Goal: Task Accomplishment & Management: Complete application form

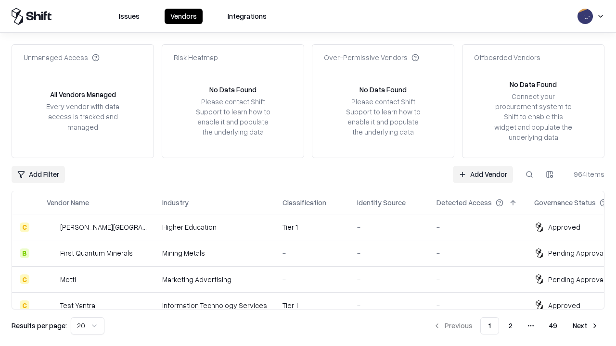
click at [482, 174] on link "Add Vendor" at bounding box center [483, 174] width 60 height 17
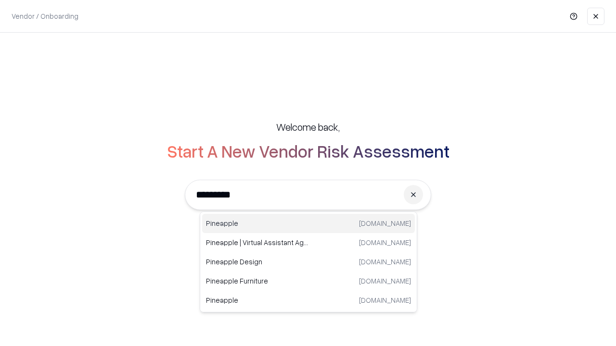
click at [308, 224] on div "Pineapple pineappleenergy.com" at bounding box center [308, 223] width 213 height 19
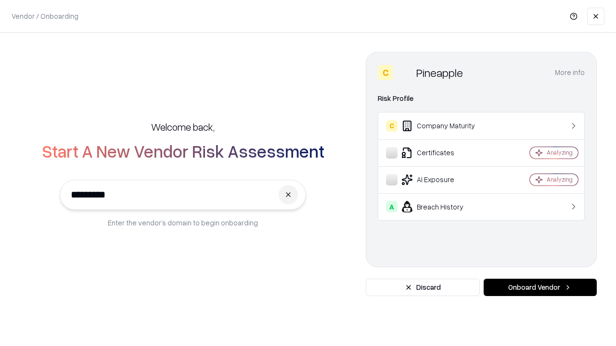
type input "*********"
click at [540, 288] on button "Onboard Vendor" at bounding box center [539, 287] width 113 height 17
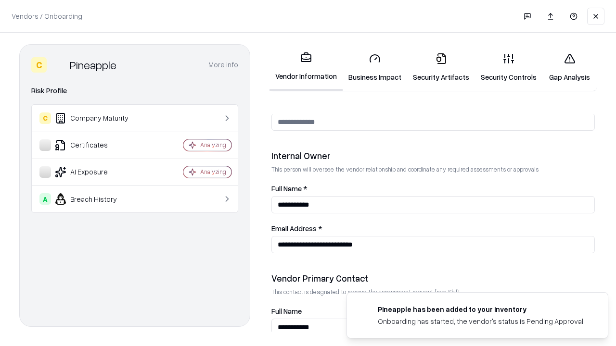
scroll to position [498, 0]
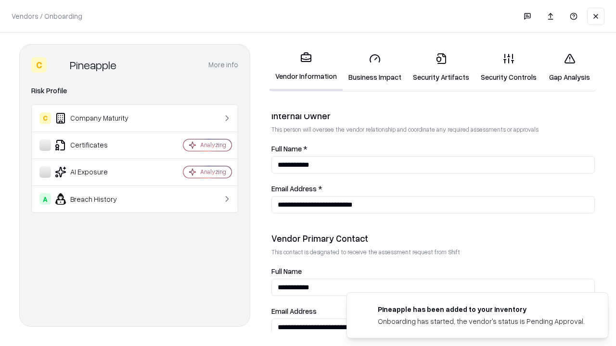
click at [375, 67] on link "Business Impact" at bounding box center [374, 67] width 64 height 45
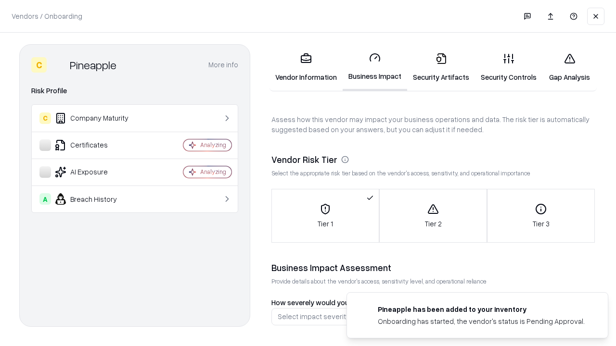
click at [441, 67] on link "Security Artifacts" at bounding box center [441, 67] width 68 height 45
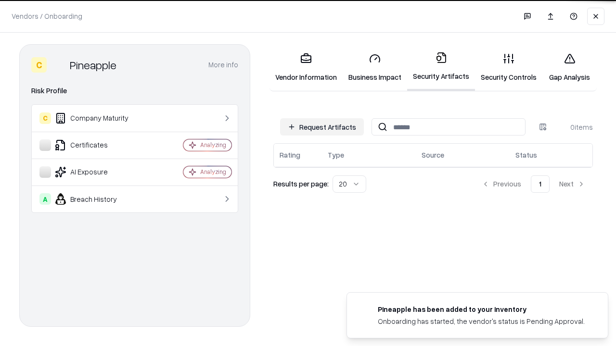
click at [322, 127] on button "Request Artifacts" at bounding box center [322, 126] width 84 height 17
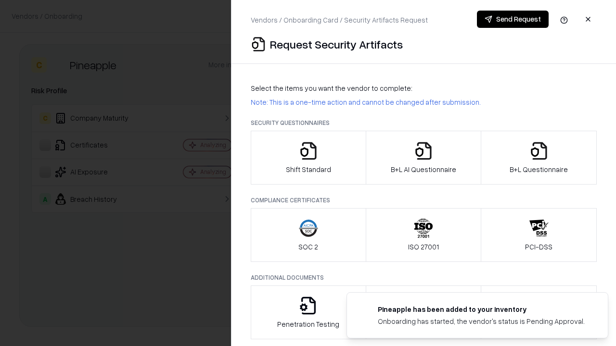
click at [308, 158] on icon "button" at bounding box center [308, 150] width 19 height 19
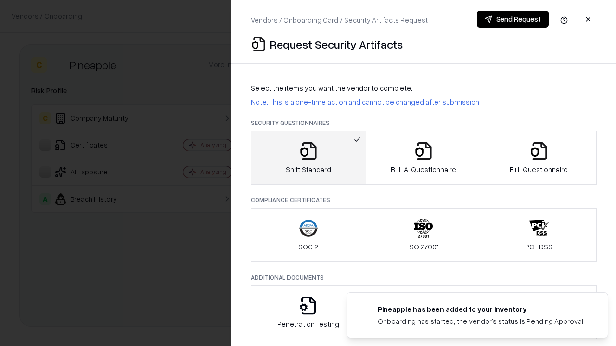
click at [512, 19] on button "Send Request" at bounding box center [513, 19] width 72 height 17
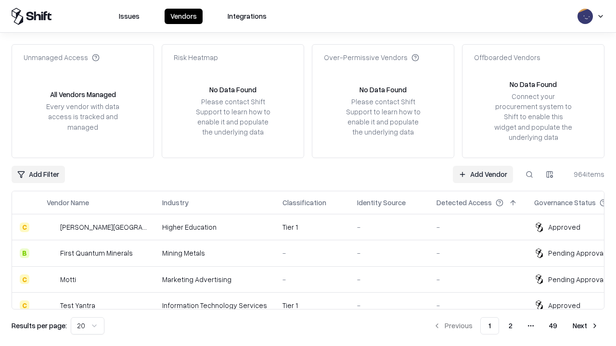
click at [529, 174] on button at bounding box center [528, 174] width 17 height 17
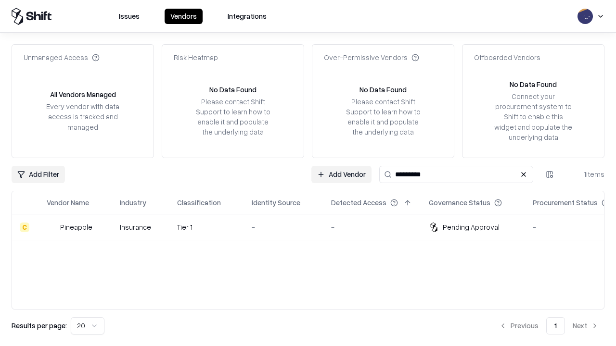
type input "*********"
click at [314, 227] on div "-" at bounding box center [284, 227] width 64 height 10
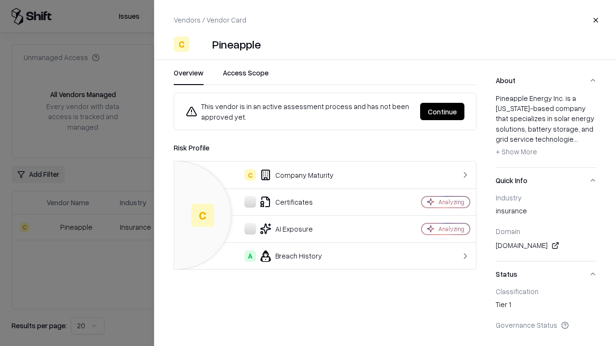
click at [442, 112] on button "Continue" at bounding box center [442, 111] width 44 height 17
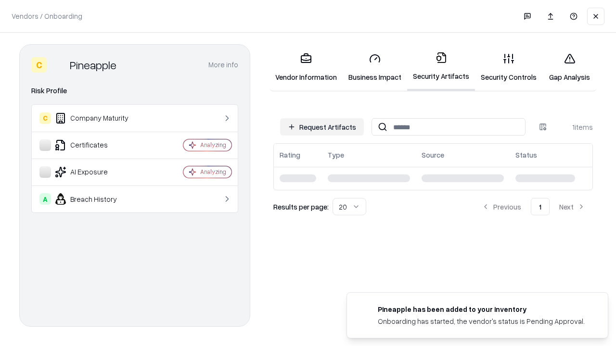
click at [508, 67] on link "Security Controls" at bounding box center [508, 67] width 67 height 45
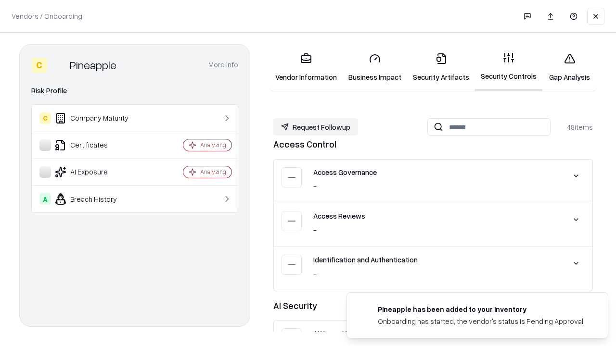
click at [315, 127] on button "Request Followup" at bounding box center [315, 126] width 85 height 17
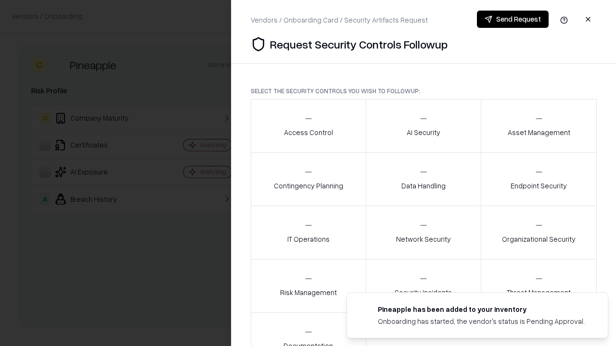
click at [308, 126] on div "Access Control" at bounding box center [308, 126] width 49 height 24
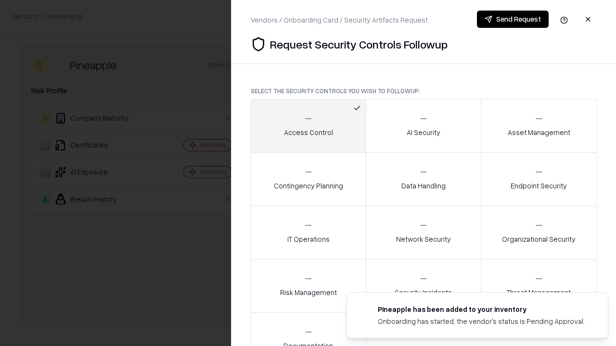
click at [512, 19] on button "Send Request" at bounding box center [513, 19] width 72 height 17
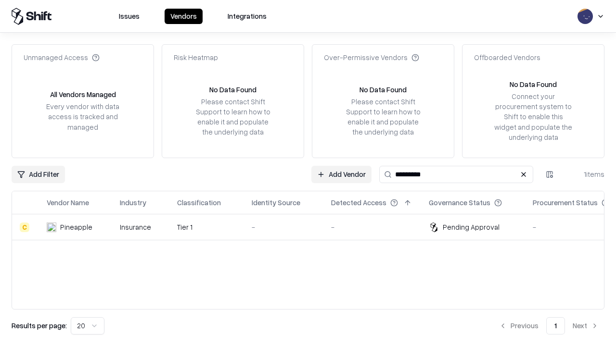
type input "*********"
click at [314, 227] on div "-" at bounding box center [284, 227] width 64 height 10
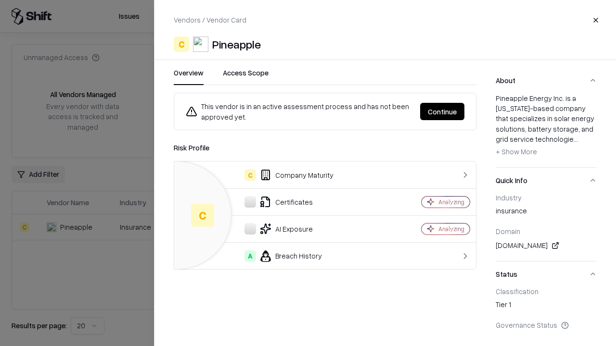
click at [442, 112] on button "Continue" at bounding box center [442, 111] width 44 height 17
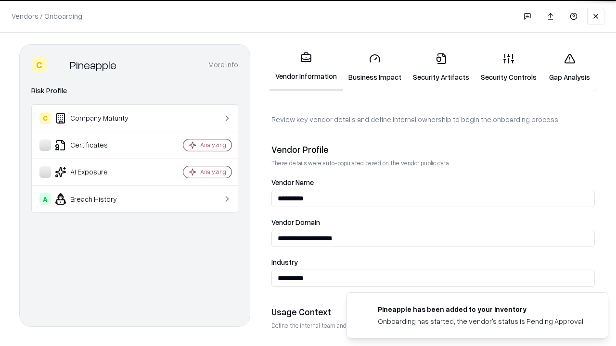
click at [569, 67] on link "Gap Analysis" at bounding box center [569, 67] width 54 height 45
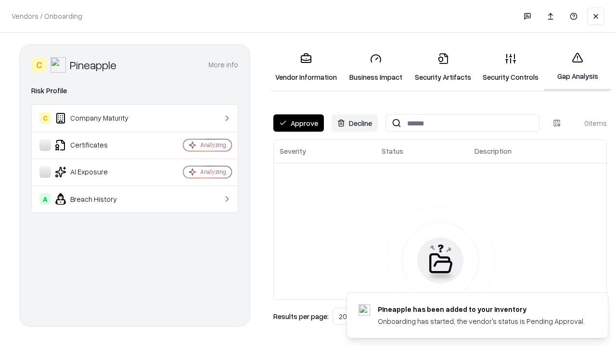
click at [298, 123] on button "Approve" at bounding box center [298, 122] width 50 height 17
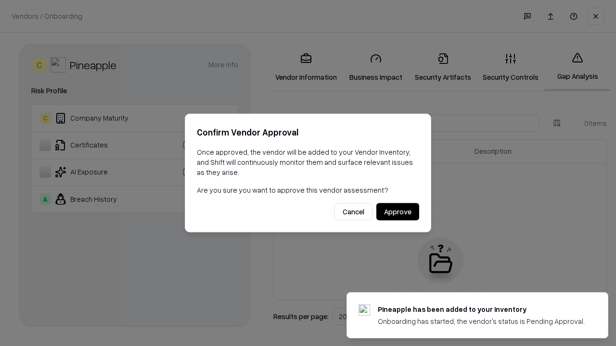
click at [397, 212] on button "Approve" at bounding box center [397, 211] width 43 height 17
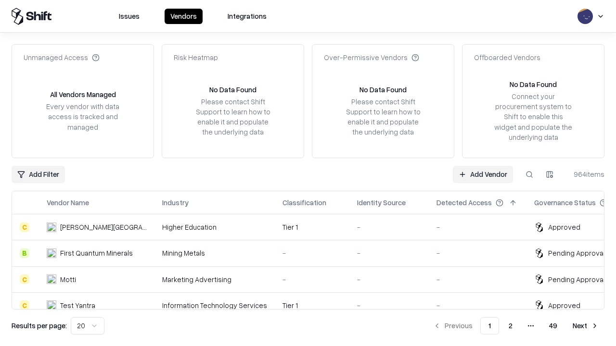
type input "*********"
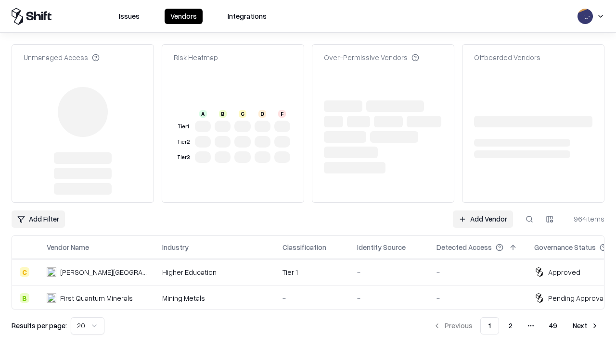
click at [482, 211] on link "Add Vendor" at bounding box center [483, 219] width 60 height 17
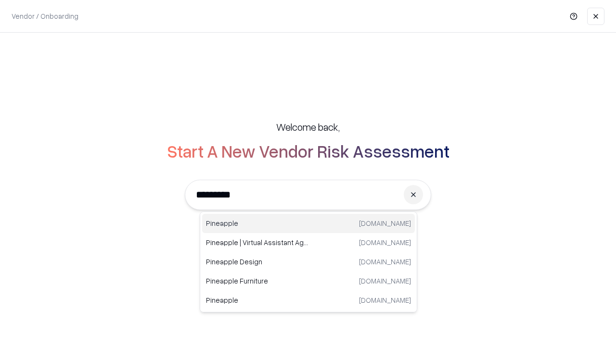
click at [308, 224] on div "Pineapple [DOMAIN_NAME]" at bounding box center [308, 223] width 213 height 19
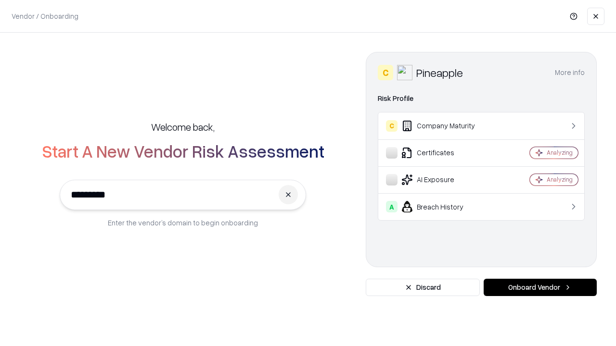
type input "*********"
click at [540, 288] on button "Onboard Vendor" at bounding box center [539, 287] width 113 height 17
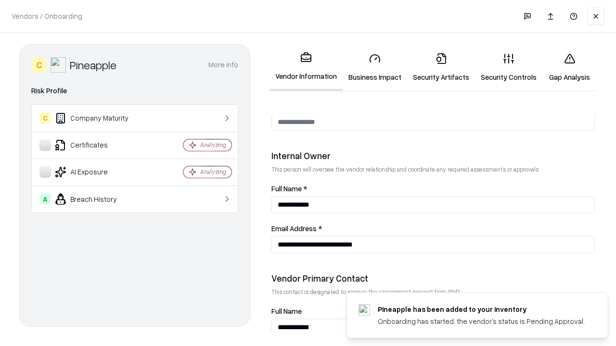
scroll to position [498, 0]
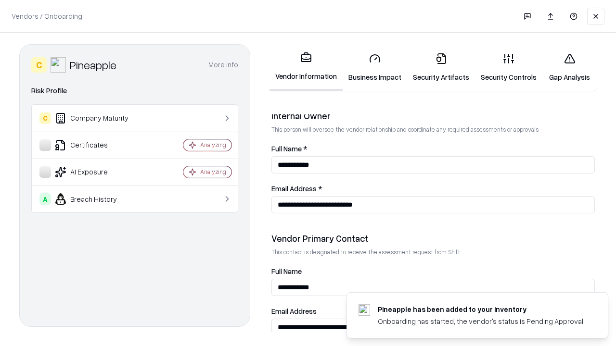
click at [569, 67] on link "Gap Analysis" at bounding box center [569, 67] width 54 height 45
